Goal: Information Seeking & Learning: Check status

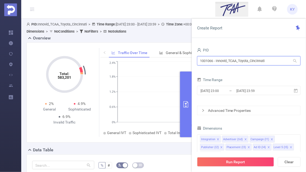
click at [243, 61] on input "1001066 - Innovid_TCAA_Toyota_Cincinnati" at bounding box center [248, 60] width 103 height 9
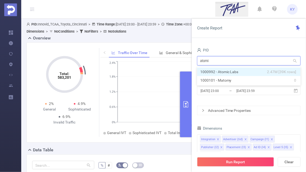
type input "atomic"
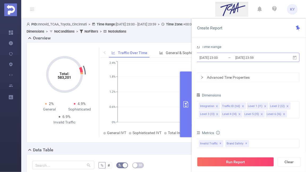
click at [268, 62] on div "[DATE] 23:00 _ [DATE] 23:59" at bounding box center [247, 58] width 103 height 12
click at [238, 59] on input "[DATE] 23:59" at bounding box center [255, 57] width 43 height 7
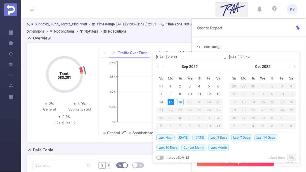
click at [203, 137] on span "[DATE]" at bounding box center [199, 138] width 14 height 6
type input "[DATE] 00:00"
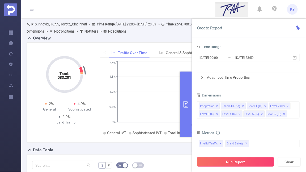
click at [220, 163] on button "Run Report" at bounding box center [235, 162] width 77 height 10
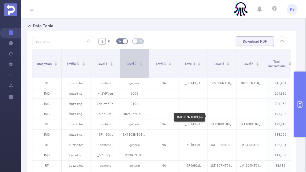
scroll to position [116, 0]
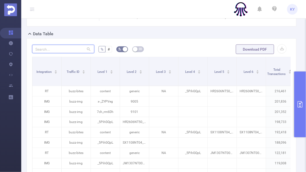
click at [68, 51] on input "text" at bounding box center [63, 49] width 62 height 8
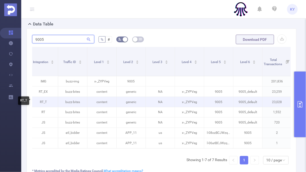
scroll to position [0, 0]
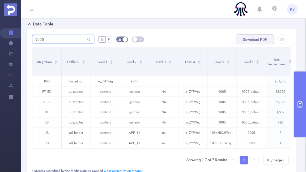
type input "9005"
click at [175, 33] on div "9005 % # Download PDF Integration Traffic ID Level 1 Level 2 Level 3 Level 4 Le…" at bounding box center [161, 115] width 269 height 172
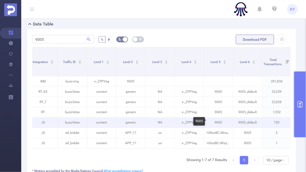
scroll to position [0, 89]
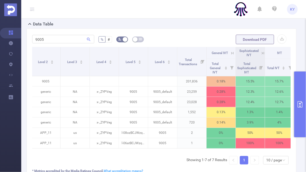
click at [261, 51] on icon at bounding box center [262, 53] width 5 height 5
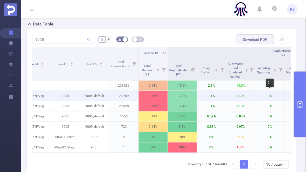
scroll to position [0, 226]
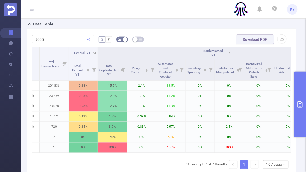
click at [228, 52] on icon at bounding box center [228, 53] width 5 height 5
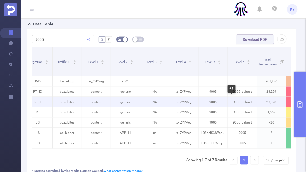
scroll to position [0, 0]
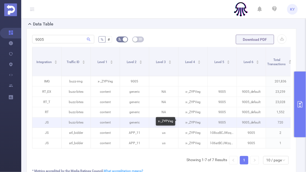
click at [179, 123] on p "x-_ZYPVeg" at bounding box center [192, 123] width 29 height 10
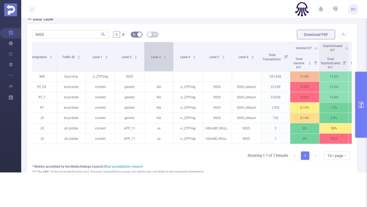
scroll to position [0, 5]
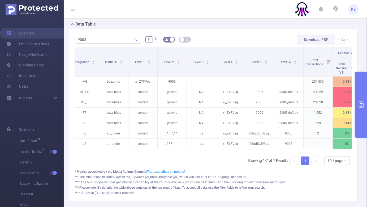
click at [74, 10] on icon at bounding box center [73, 9] width 4 height 4
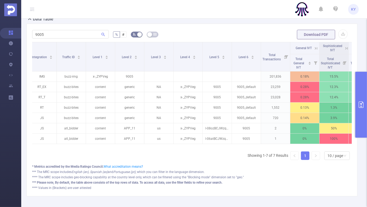
click at [305, 111] on button "primary" at bounding box center [361, 105] width 12 height 66
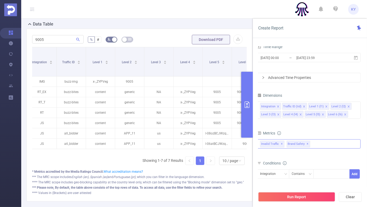
click at [305, 143] on div "Invalid Traffic ✕ Brand Safety ✕" at bounding box center [308, 143] width 103 height 9
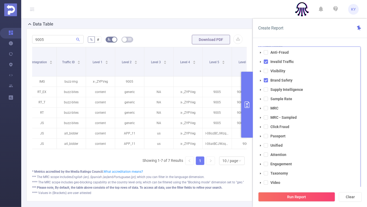
click at [305, 32] on div "Create Report" at bounding box center [310, 28] width 114 height 19
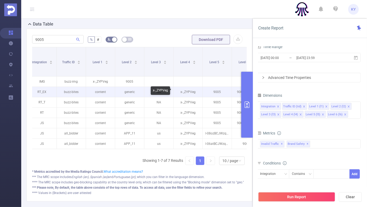
click at [188, 92] on p "x-_ZYPVeg" at bounding box center [187, 92] width 29 height 10
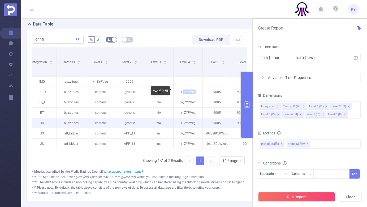
copy p "_ZYPVeg"
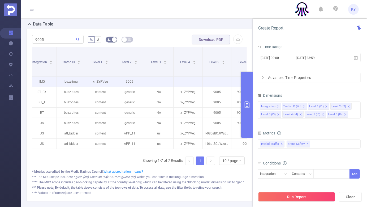
click at [179, 84] on td at bounding box center [187, 81] width 29 height 10
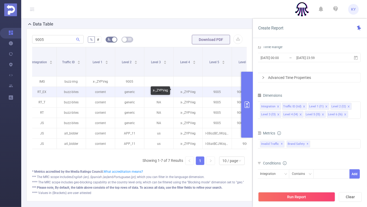
click at [187, 92] on p "x-_ZYPVeg" at bounding box center [187, 92] width 29 height 10
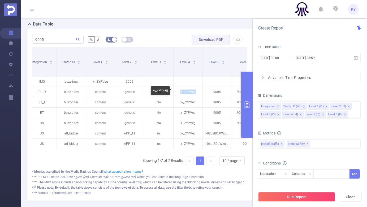
copy p "x-_ZYPVeg"
click at [273, 172] on div "Integration" at bounding box center [269, 173] width 19 height 9
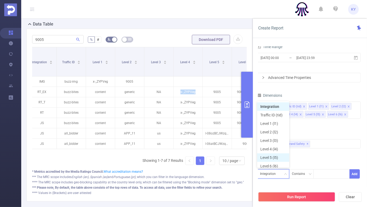
scroll to position [3, 0]
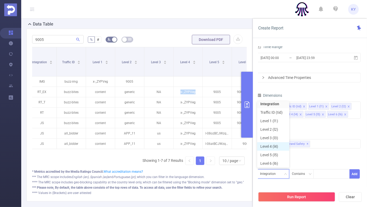
click at [279, 145] on li "Level 4 (l4)" at bounding box center [273, 146] width 32 height 8
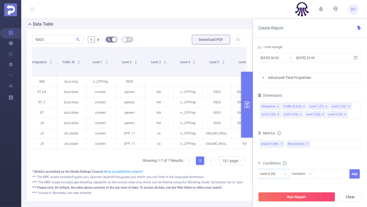
click at [305, 172] on div "Level 4 (l4) Contains Add" at bounding box center [308, 175] width 103 height 12
click at [305, 172] on div at bounding box center [331, 173] width 30 height 9
paste input "x-_ZYPVeg"
type input "x-_ZYPVeg"
click at [305, 172] on li "x-_ZYPVeg" at bounding box center [331, 184] width 36 height 8
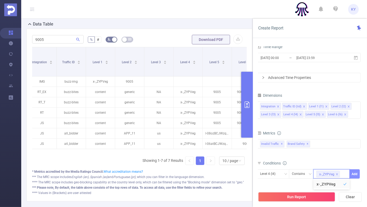
click at [305, 172] on button "Add" at bounding box center [354, 173] width 10 height 9
click at [305, 113] on div "Integration Traffic ID (tid) Level 1 (l1) Level 2 (l2) Level 3 (l3) Level 4 (l4…" at bounding box center [308, 109] width 103 height 17
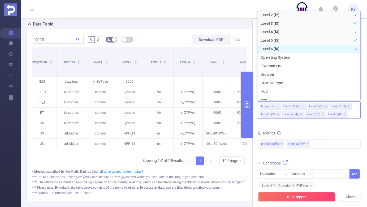
scroll to position [56, 0]
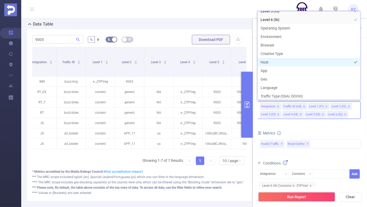
click at [283, 66] on li "Host" at bounding box center [308, 62] width 103 height 8
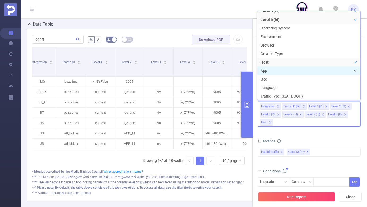
click at [283, 72] on li "App" at bounding box center [308, 70] width 103 height 8
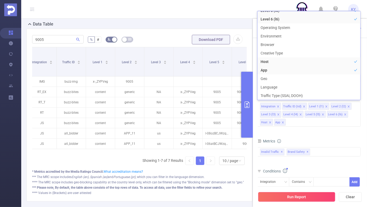
click at [286, 172] on button "Run Report" at bounding box center [296, 197] width 77 height 10
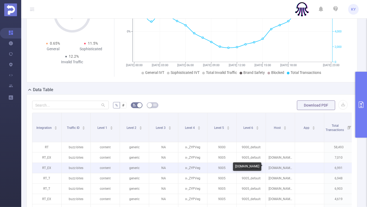
click at [279, 168] on p "[DOMAIN_NAME]" at bounding box center [280, 168] width 29 height 10
copy p "[DOMAIN_NAME]"
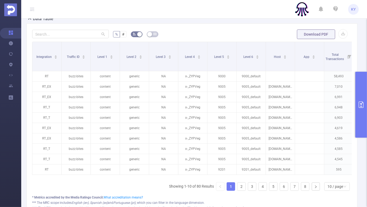
click at [247, 172] on ul "Showing 1-10 of 80 Results 1 2 3 4 5 6 7 8 10 / page" at bounding box center [260, 186] width 183 height 8
click at [257, 172] on ul "Showing 1-10 of 80 Results 1 2 3 4 5 6 7 8 10 / page" at bounding box center [260, 186] width 183 height 8
click at [267, 172] on li "4" at bounding box center [262, 186] width 8 height 8
click at [278, 172] on ul "Showing 31-40 of 80 Results 1 2 3 4 5 6 7 8 10 / page" at bounding box center [259, 186] width 185 height 8
click at [273, 172] on link "5" at bounding box center [273, 186] width 8 height 8
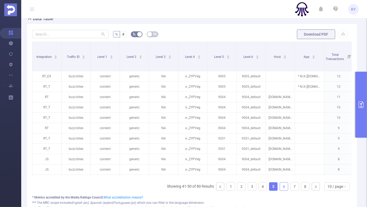
click at [282, 172] on link "6" at bounding box center [284, 186] width 8 height 8
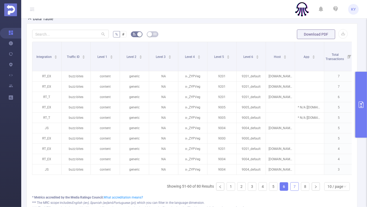
click at [292, 172] on link "7" at bounding box center [294, 186] width 8 height 8
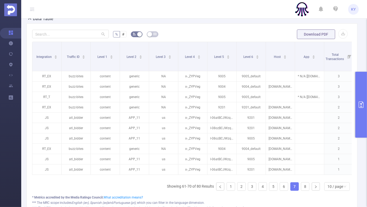
click at [298, 172] on link "7" at bounding box center [294, 186] width 8 height 8
click at [305, 172] on link "8" at bounding box center [305, 186] width 8 height 8
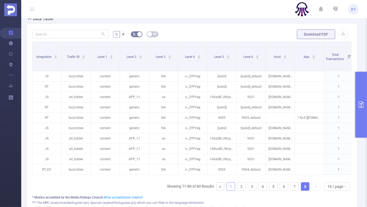
click at [230, 172] on link "1" at bounding box center [231, 186] width 8 height 8
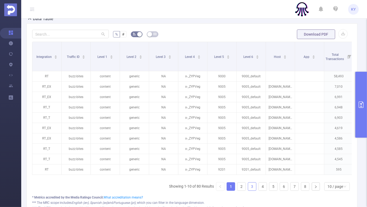
click at [248, 172] on link "3" at bounding box center [252, 186] width 8 height 8
click at [257, 172] on ul "Showing 21-30 of 80 Results 1 2 3 4 5 6 7 8 10 / page" at bounding box center [259, 186] width 185 height 8
click at [254, 172] on link "3" at bounding box center [252, 186] width 8 height 8
click at [261, 172] on link "4" at bounding box center [263, 186] width 8 height 8
click at [273, 172] on link "5" at bounding box center [273, 186] width 8 height 8
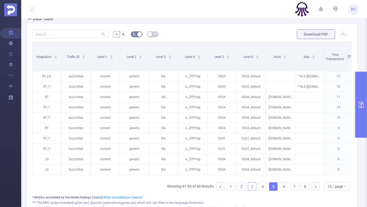
click at [254, 172] on link "3" at bounding box center [252, 186] width 8 height 8
click at [242, 172] on link "2" at bounding box center [241, 186] width 8 height 8
click at [227, 172] on link "1" at bounding box center [231, 186] width 8 height 8
click at [305, 119] on button "primary" at bounding box center [361, 105] width 12 height 66
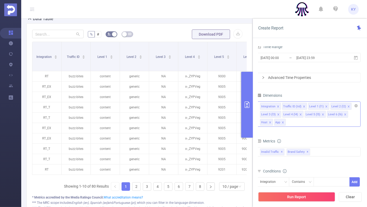
click at [283, 123] on icon "icon: close" at bounding box center [282, 122] width 3 height 3
click at [272, 120] on li "Host" at bounding box center [266, 122] width 13 height 7
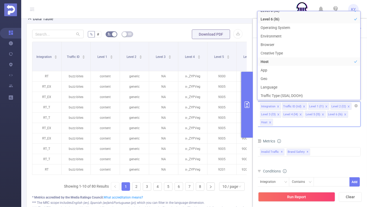
scroll to position [1, 0]
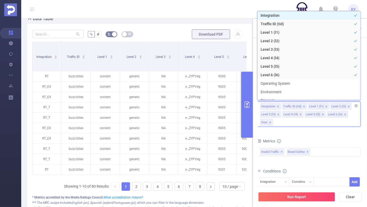
click at [270, 121] on icon "icon: close" at bounding box center [270, 122] width 3 height 3
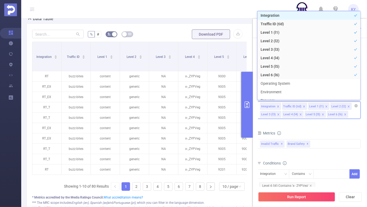
click at [305, 115] on div "Integration Traffic ID (tid) Level 1 (l1) Level 2 (l2) Level 3 (l3) Level 4 (l4…" at bounding box center [308, 109] width 103 height 17
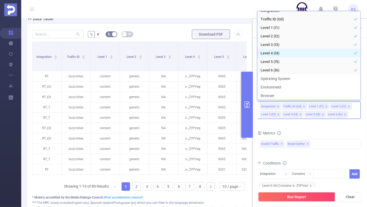
scroll to position [53, 0]
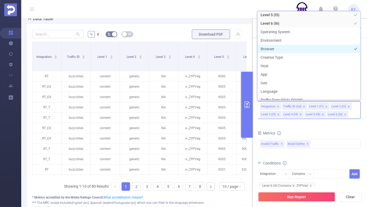
click at [291, 47] on li "Browser" at bounding box center [308, 49] width 103 height 8
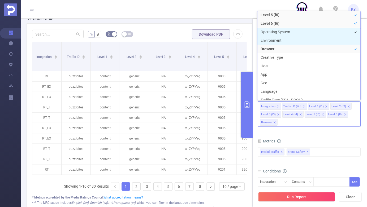
click at [286, 35] on li "Operating System" at bounding box center [308, 32] width 103 height 8
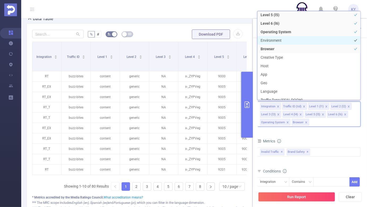
click at [286, 37] on li "Environment" at bounding box center [308, 40] width 103 height 8
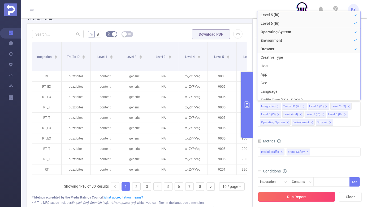
click at [305, 172] on div "Run Report Clear" at bounding box center [310, 196] width 114 height 20
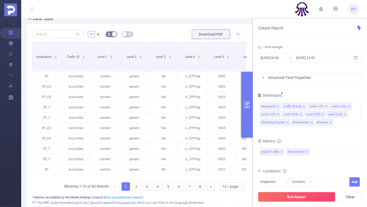
click at [305, 172] on button "Run Report" at bounding box center [296, 197] width 77 height 10
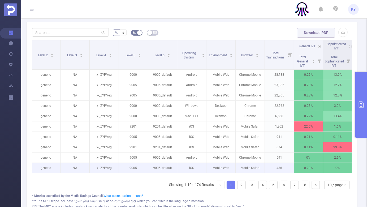
scroll to position [0, 145]
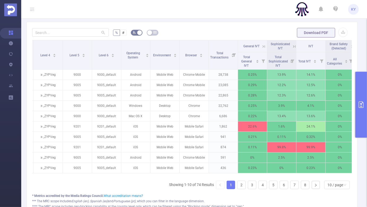
click at [294, 48] on icon at bounding box center [294, 46] width 5 height 5
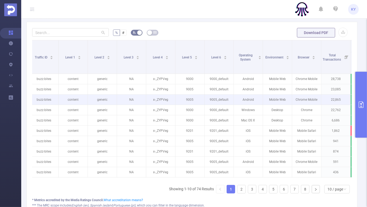
scroll to position [0, 0]
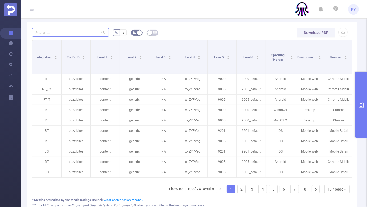
click at [71, 32] on input "text" at bounding box center [70, 32] width 77 height 8
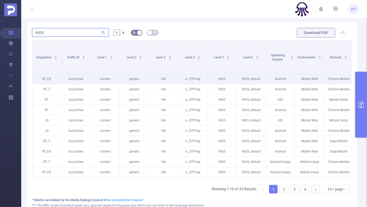
type input "9005"
click at [247, 76] on p "9005_default" at bounding box center [251, 79] width 29 height 10
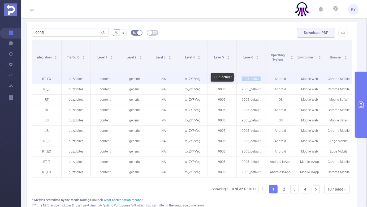
click at [247, 76] on p "9005_default" at bounding box center [251, 79] width 29 height 10
copy p "9005_default"
